Goal: Information Seeking & Learning: Learn about a topic

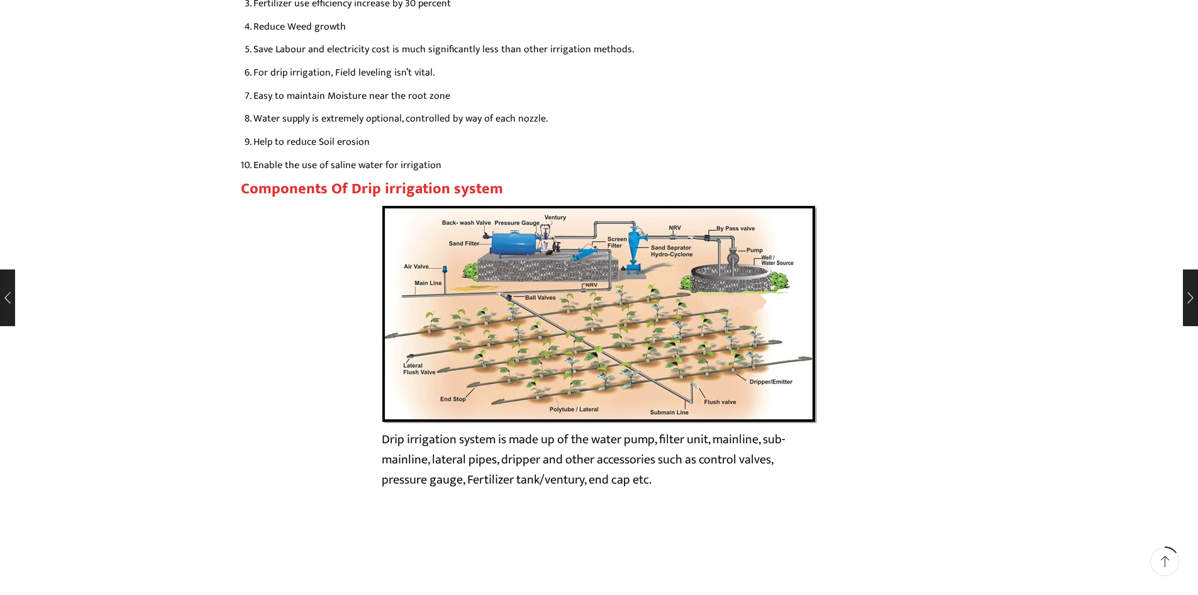
scroll to position [2076, 0]
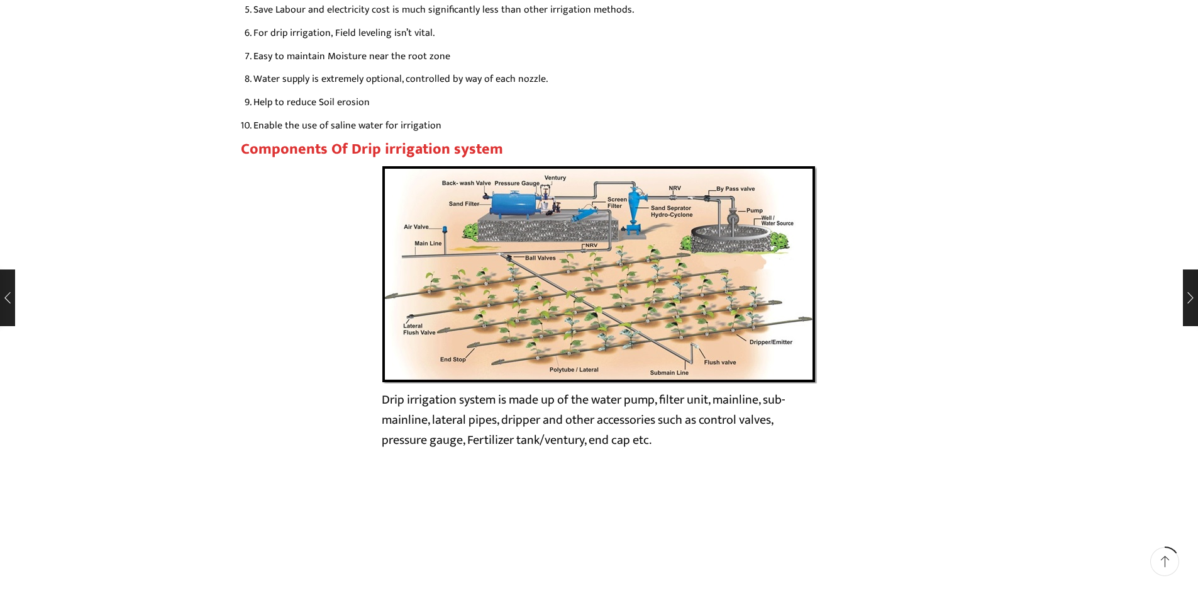
click at [516, 282] on img at bounding box center [599, 274] width 435 height 218
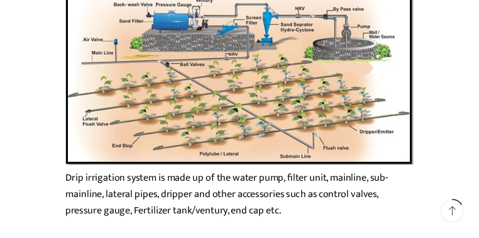
scroll to position [2418, 0]
